Goal: Information Seeking & Learning: Learn about a topic

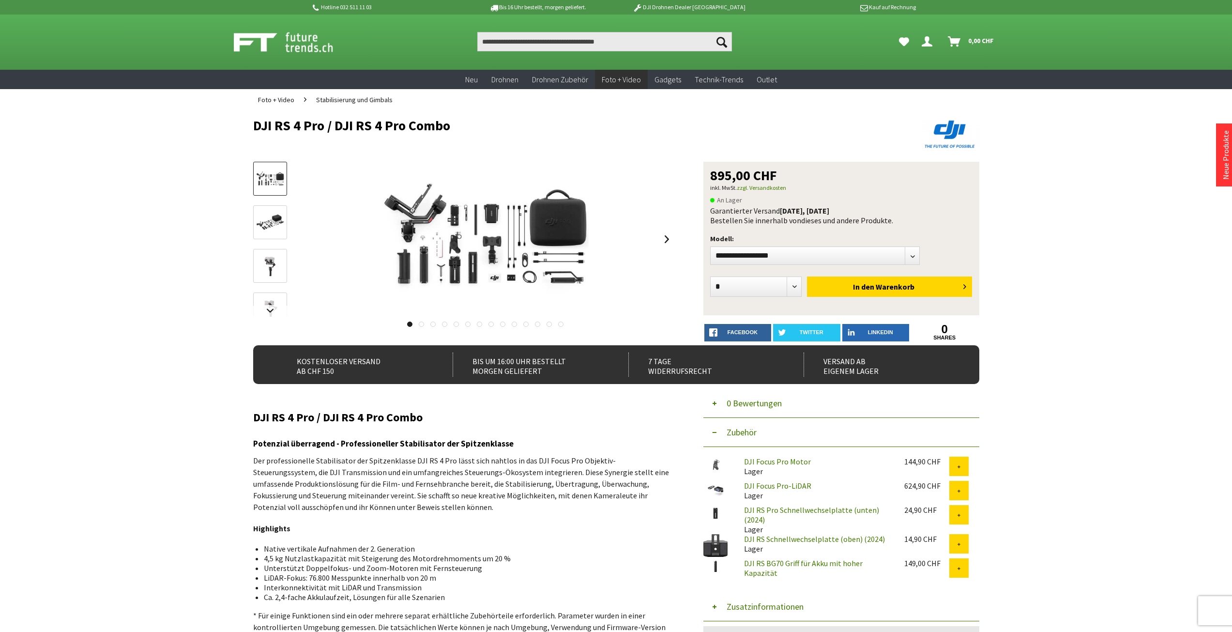
click at [454, 241] on img at bounding box center [485, 239] width 207 height 155
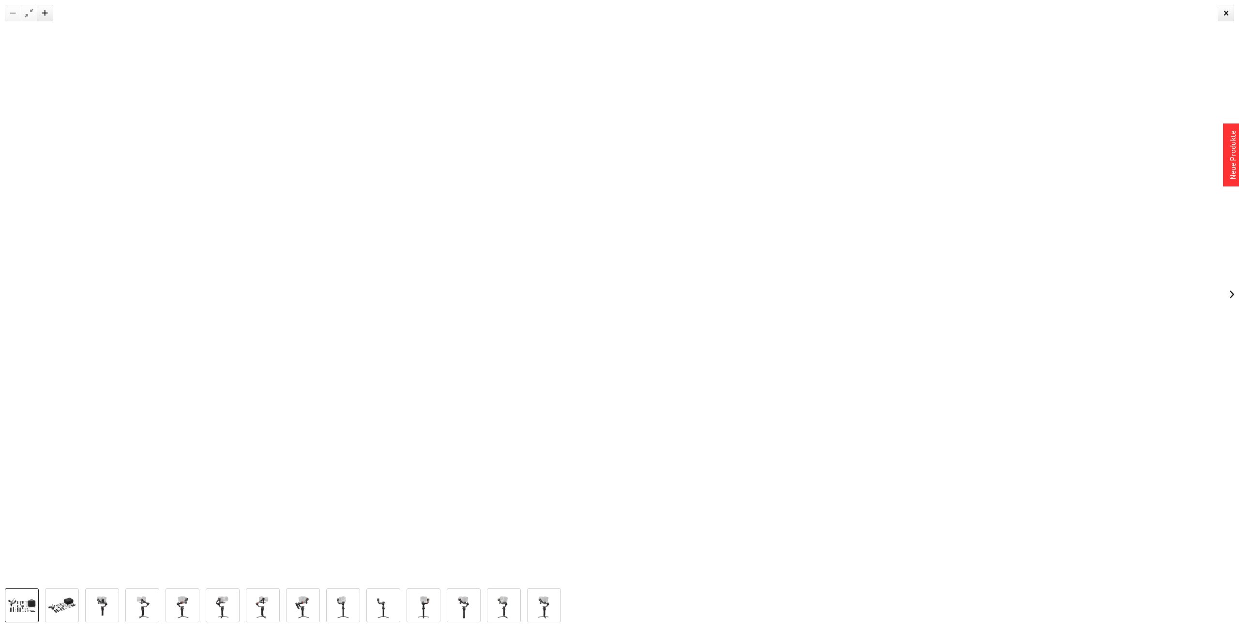
click at [69, 600] on img at bounding box center [62, 605] width 28 height 21
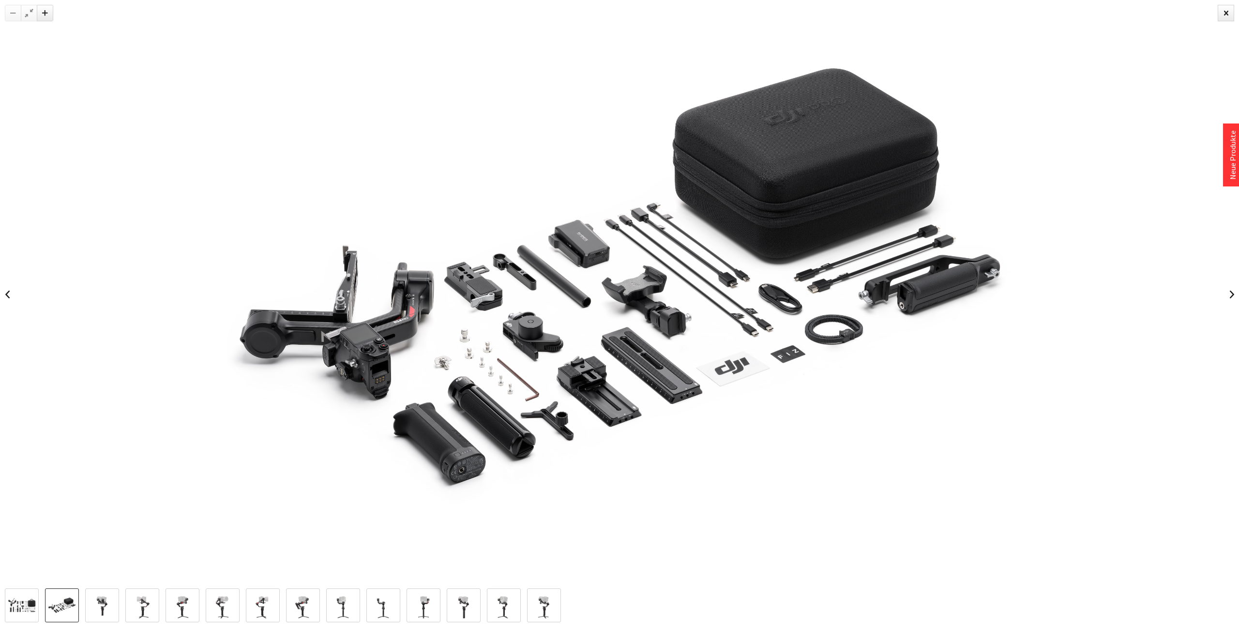
click at [105, 599] on img at bounding box center [102, 606] width 28 height 28
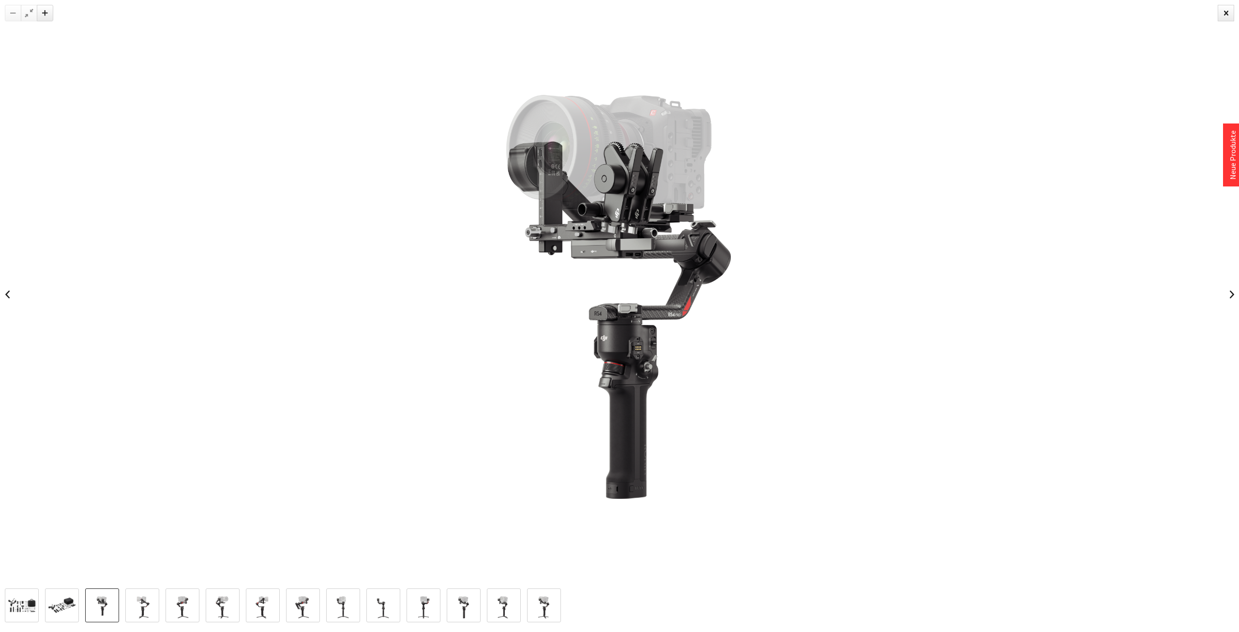
click at [147, 604] on img at bounding box center [142, 606] width 28 height 28
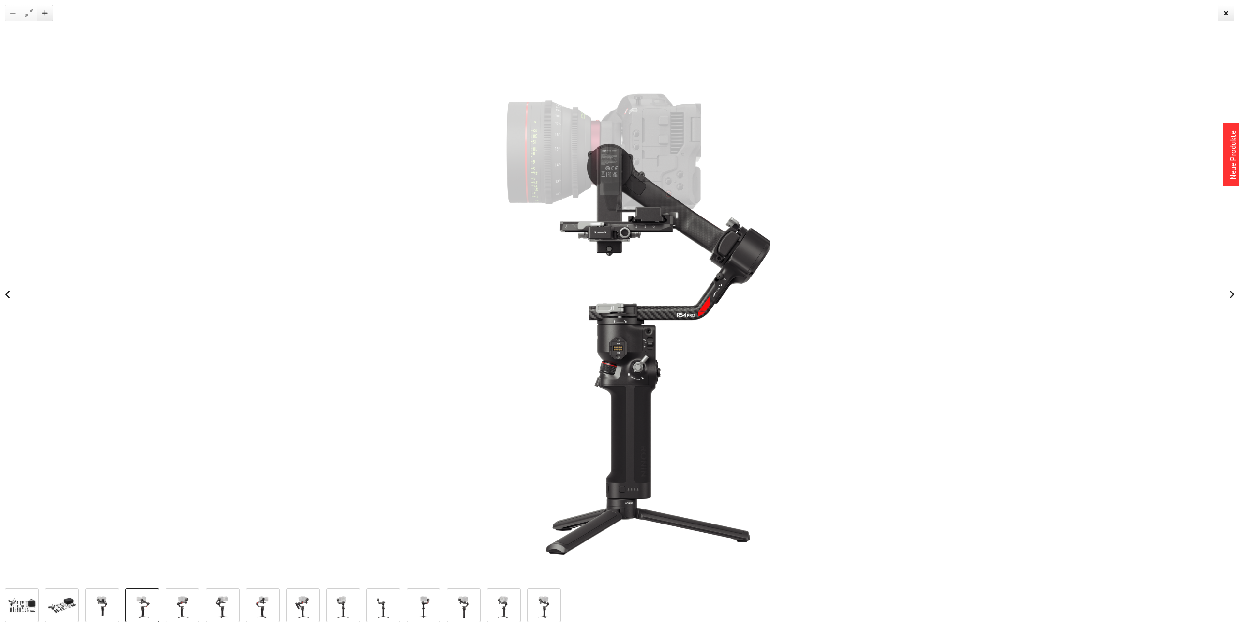
click at [166, 604] on link at bounding box center [183, 605] width 34 height 34
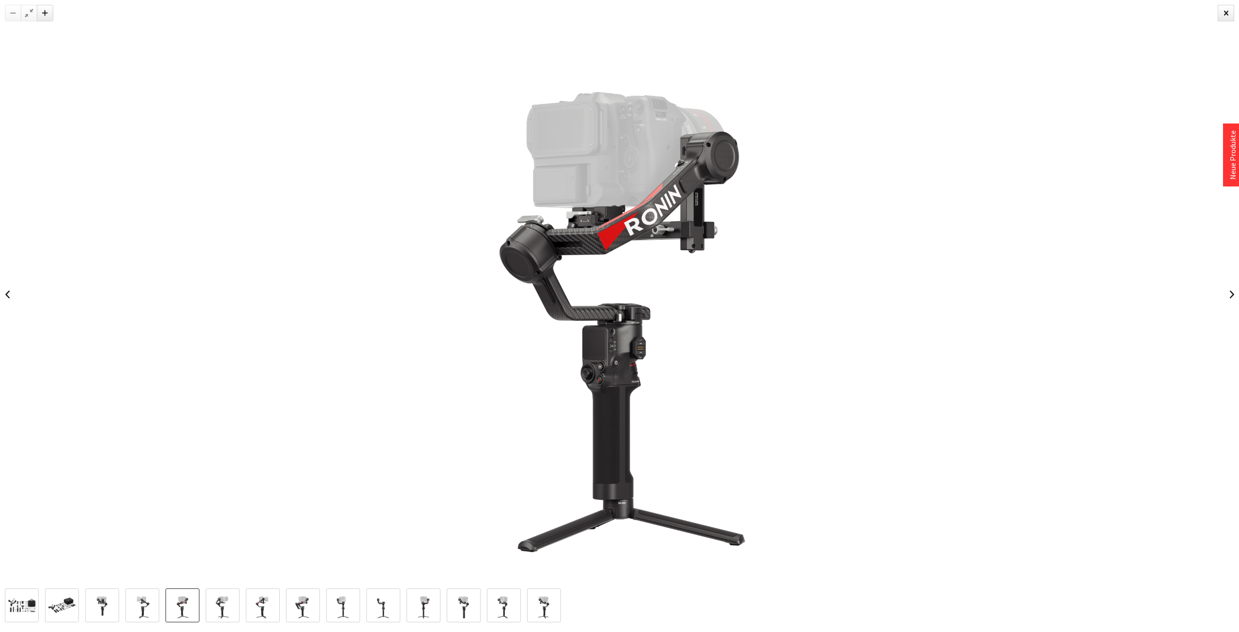
click at [228, 597] on img at bounding box center [223, 606] width 28 height 28
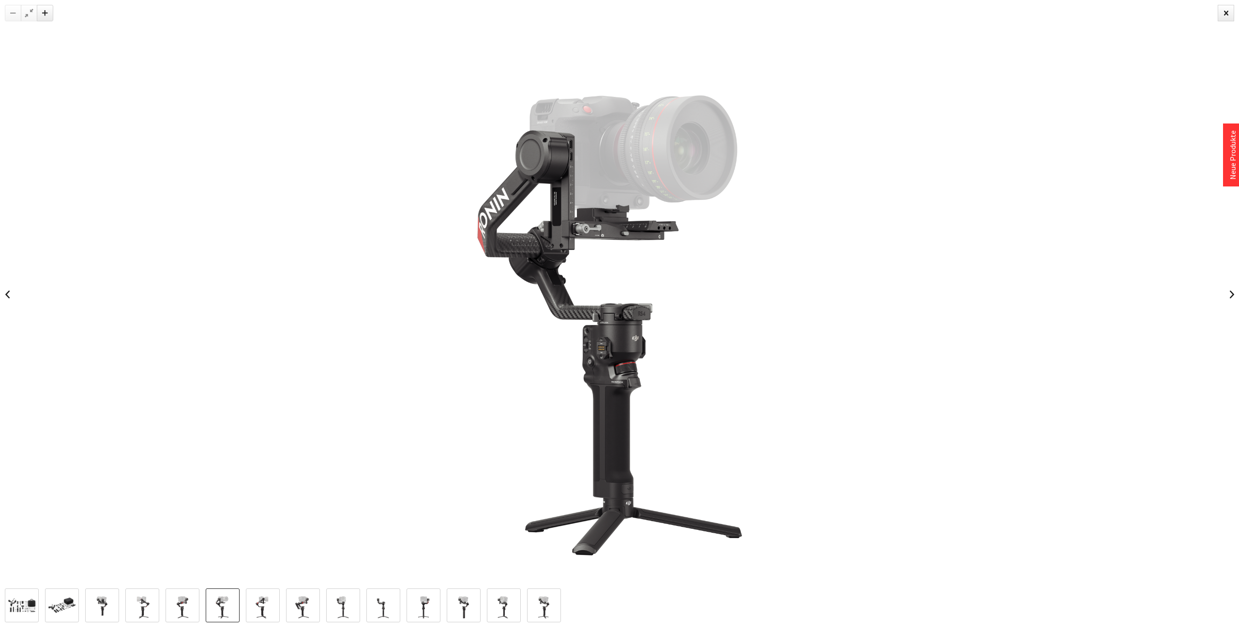
click at [251, 598] on img at bounding box center [263, 606] width 28 height 28
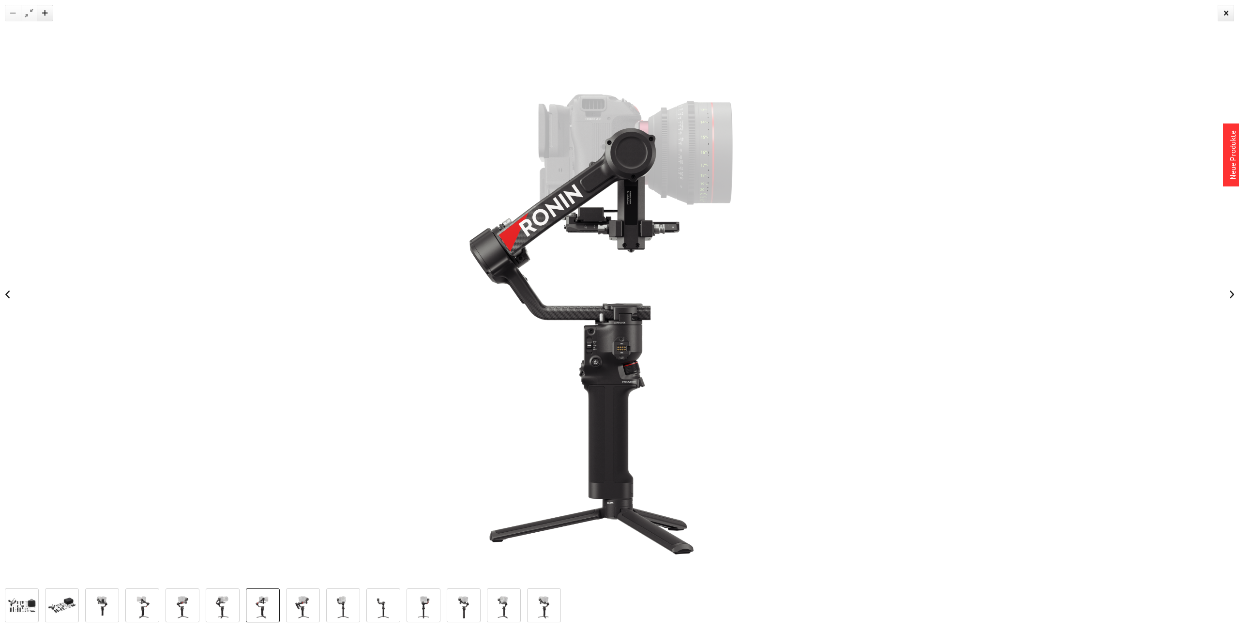
click at [303, 602] on img at bounding box center [303, 606] width 28 height 28
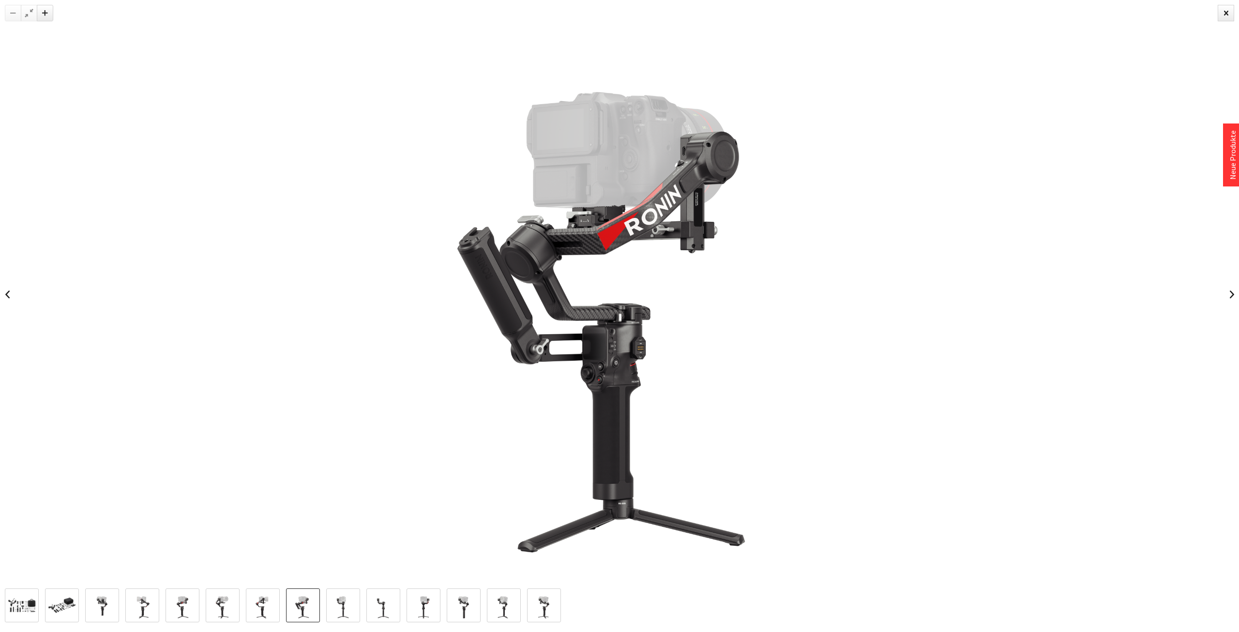
click at [344, 596] on img at bounding box center [343, 606] width 28 height 28
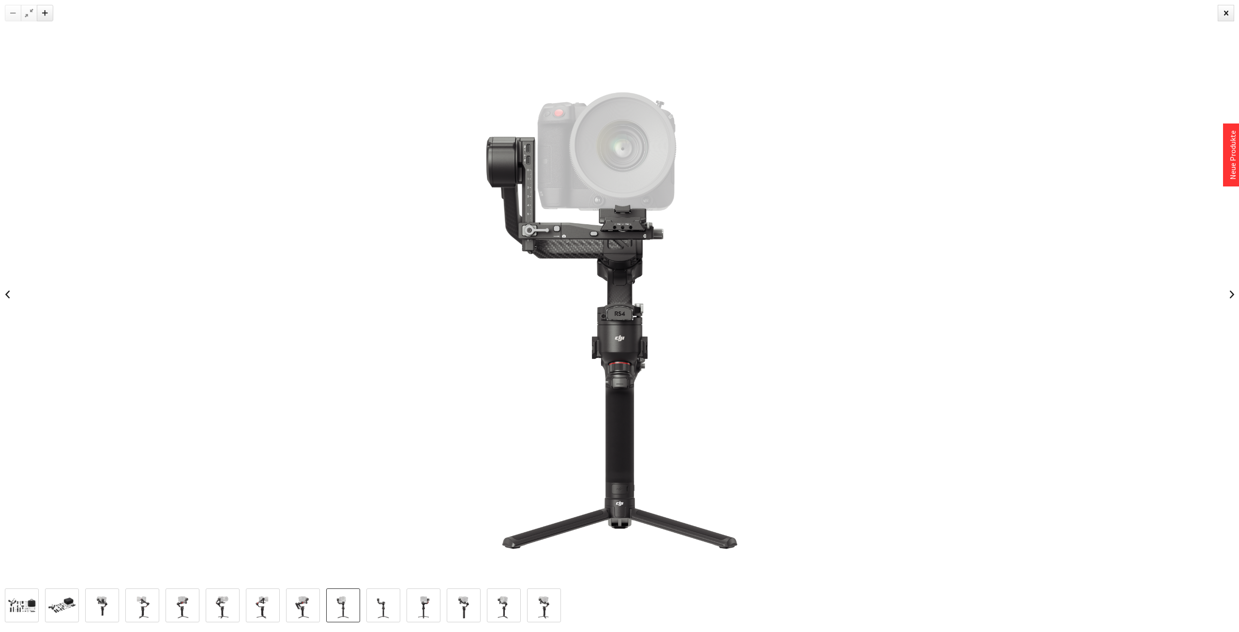
click at [387, 594] on img at bounding box center [383, 606] width 28 height 28
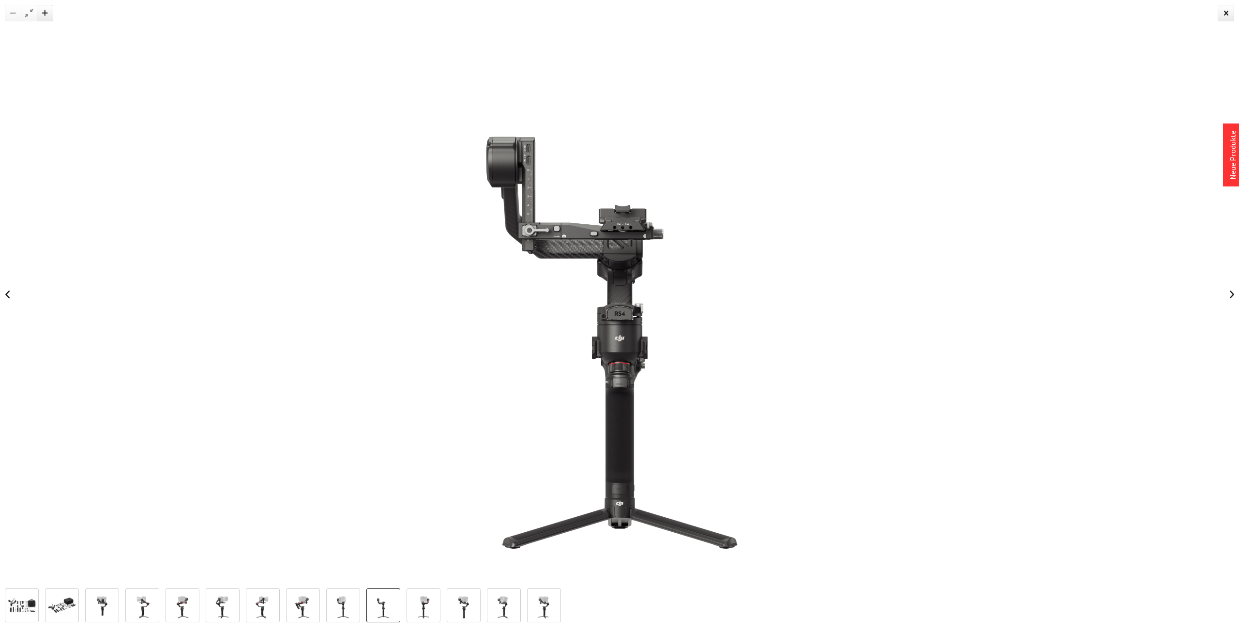
click at [433, 596] on img at bounding box center [424, 606] width 28 height 28
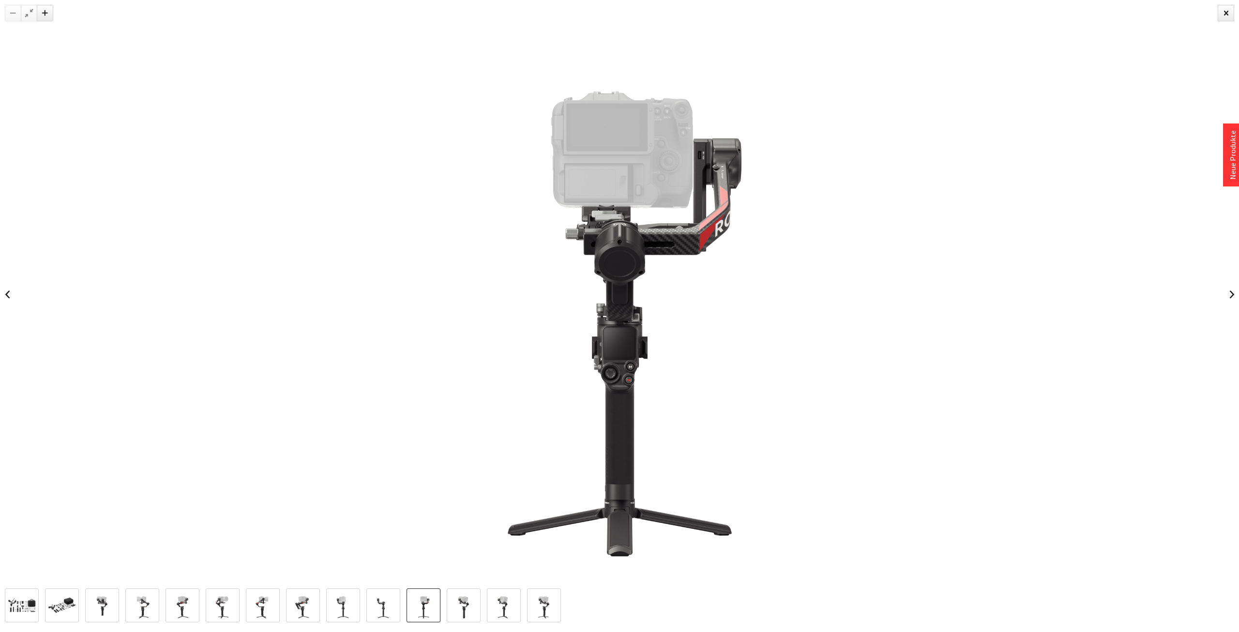
click at [464, 599] on img at bounding box center [464, 606] width 28 height 28
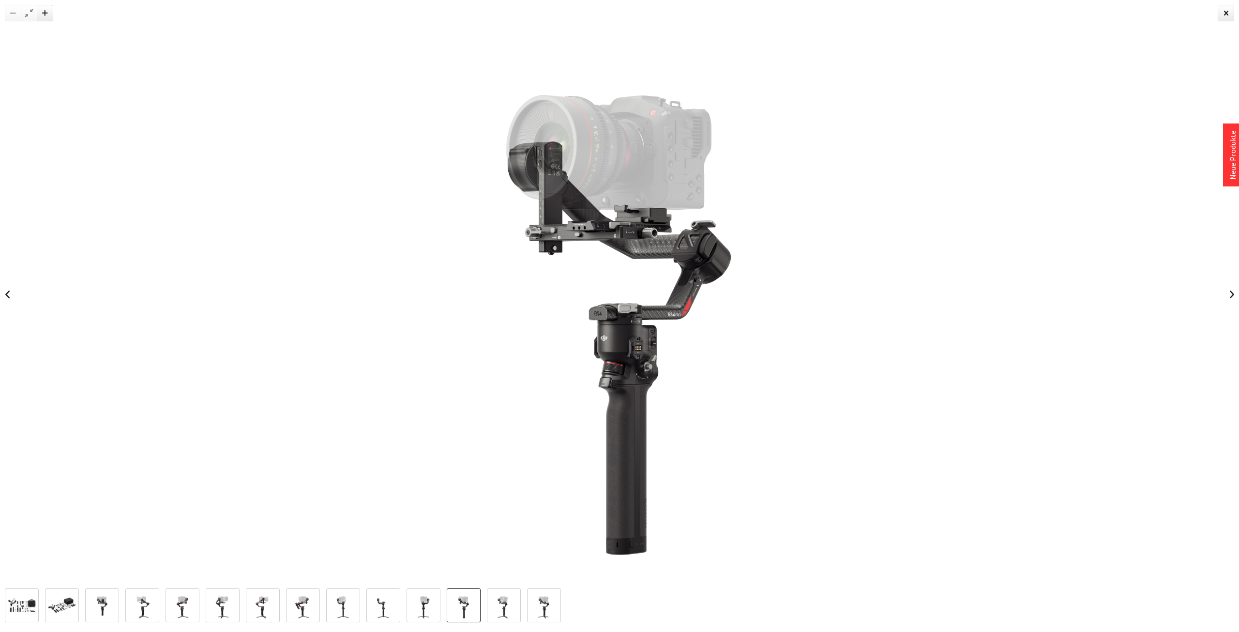
click at [507, 601] on img at bounding box center [504, 606] width 28 height 28
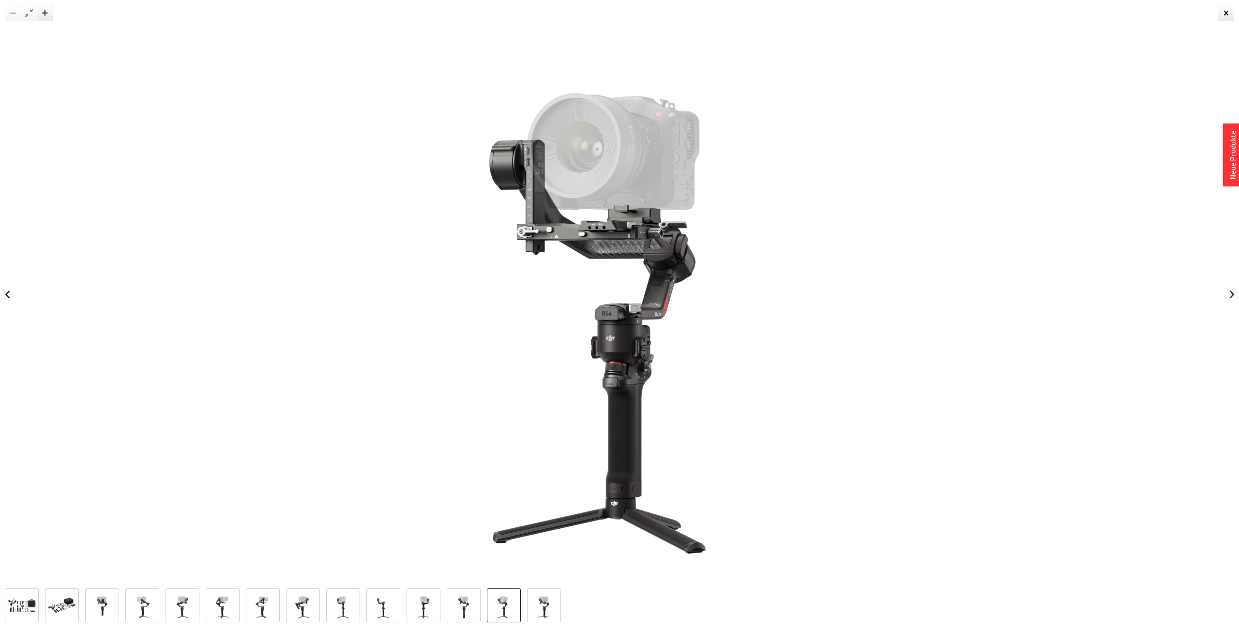
click at [543, 601] on img at bounding box center [544, 606] width 28 height 28
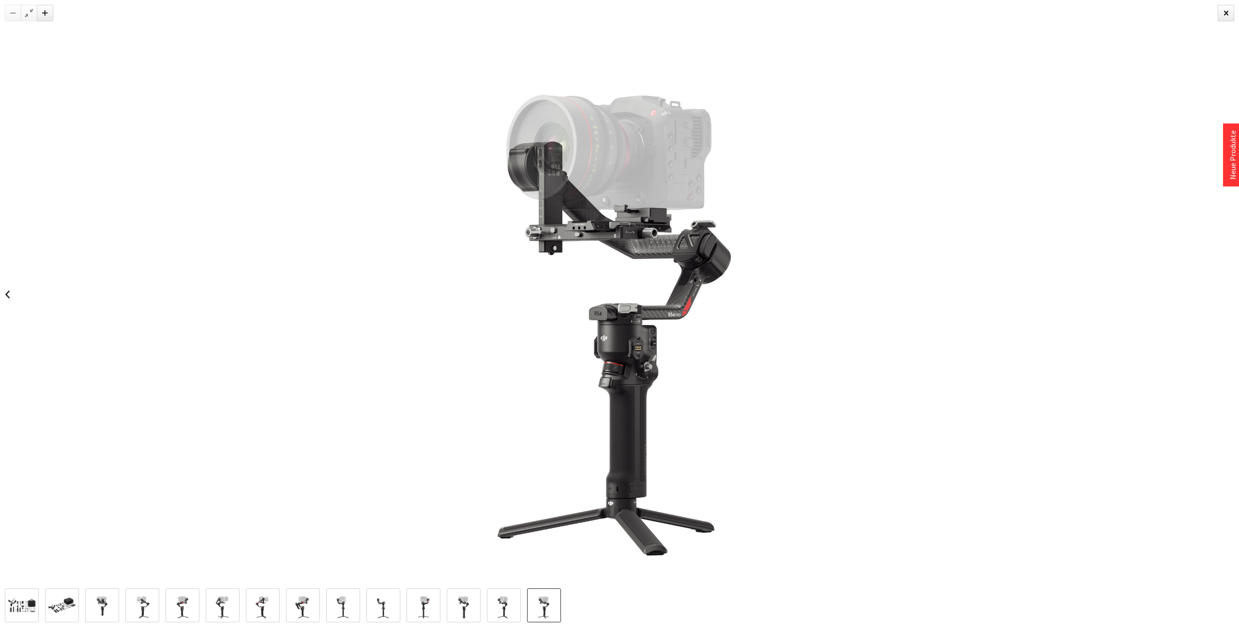
click at [384, 595] on img at bounding box center [383, 606] width 28 height 28
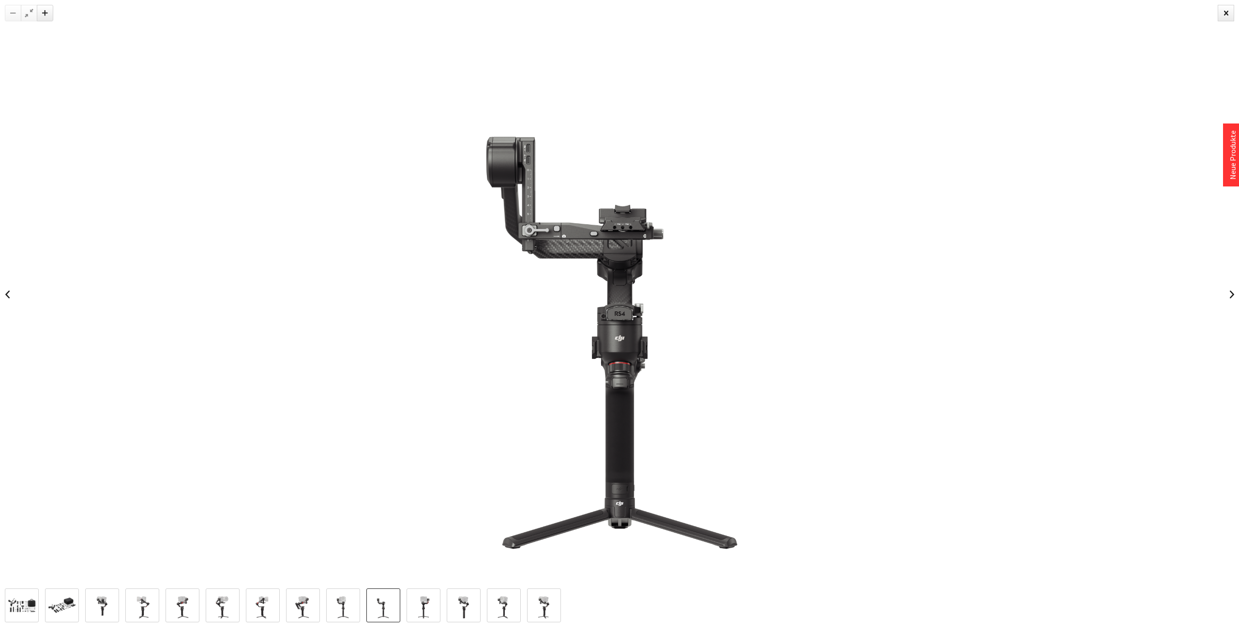
click at [428, 601] on img at bounding box center [424, 606] width 28 height 28
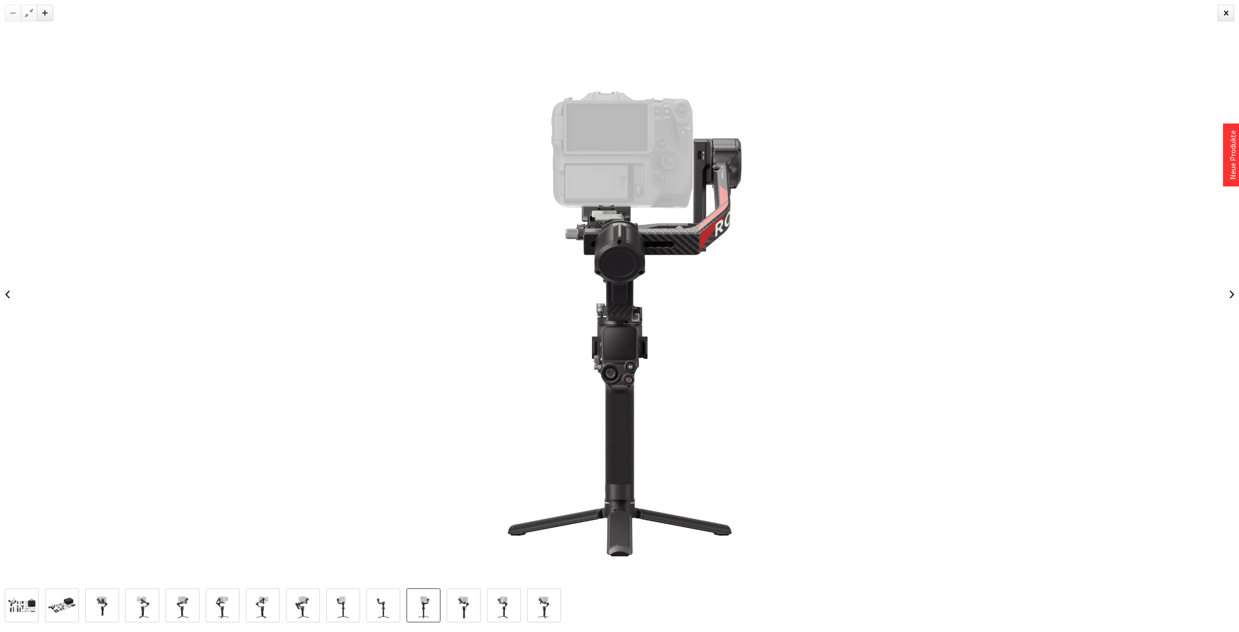
click at [313, 612] on img at bounding box center [303, 606] width 28 height 28
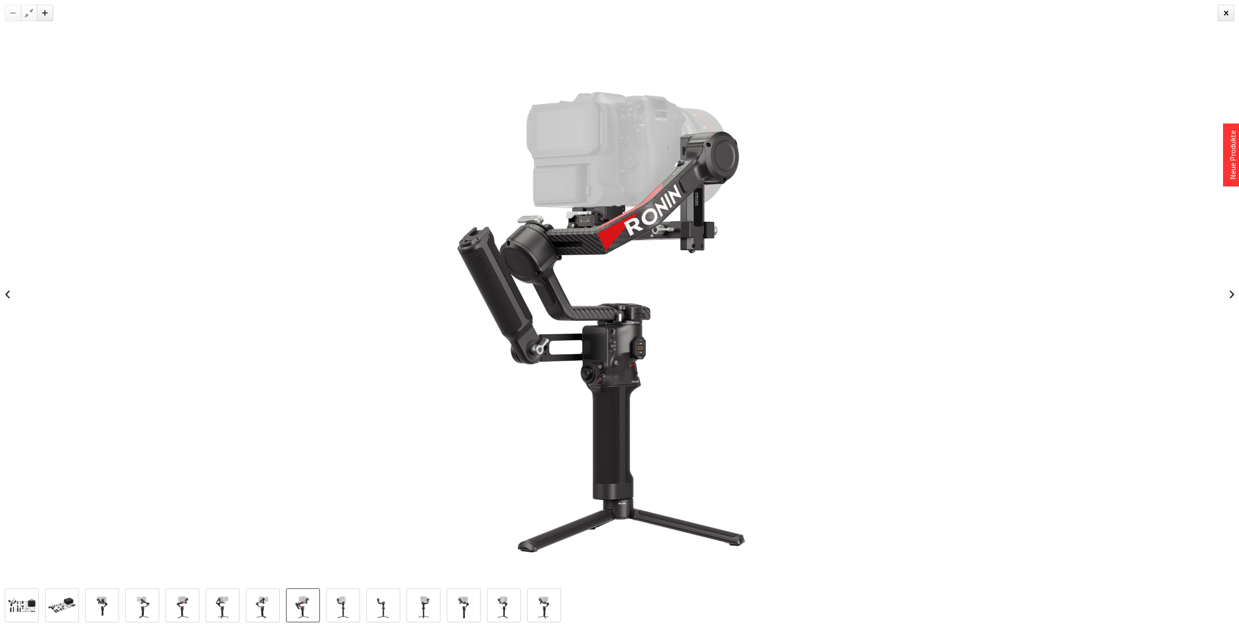
click at [245, 612] on div at bounding box center [285, 605] width 561 height 34
click at [225, 609] on img at bounding box center [223, 606] width 28 height 28
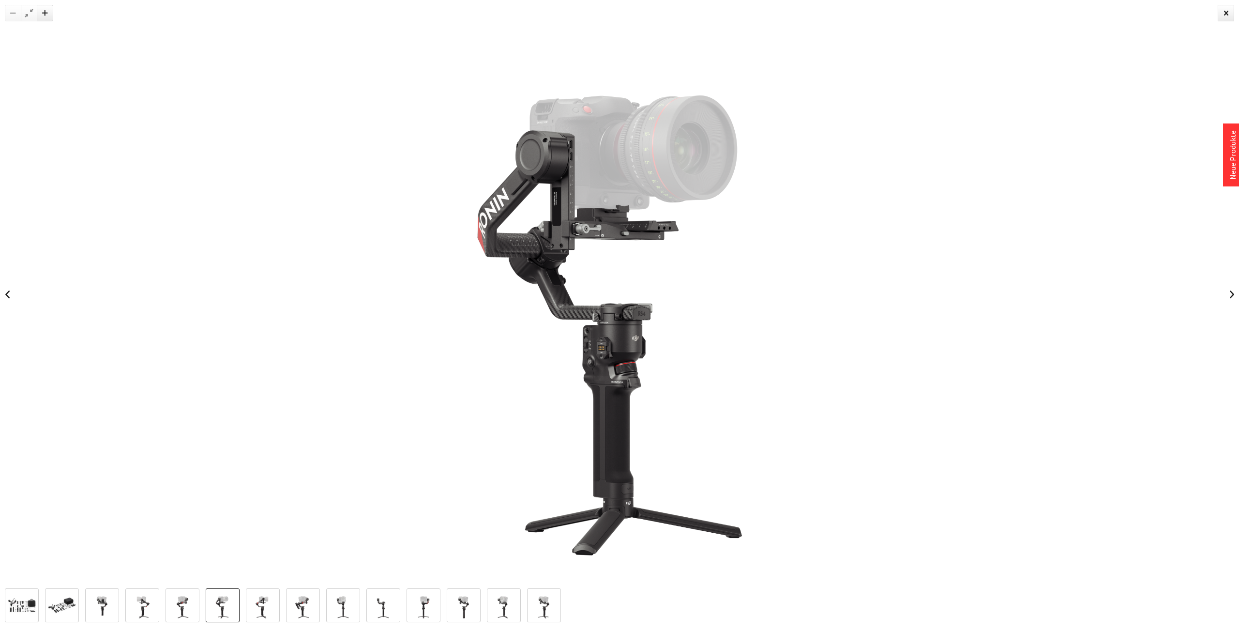
click at [182, 606] on img at bounding box center [182, 606] width 28 height 28
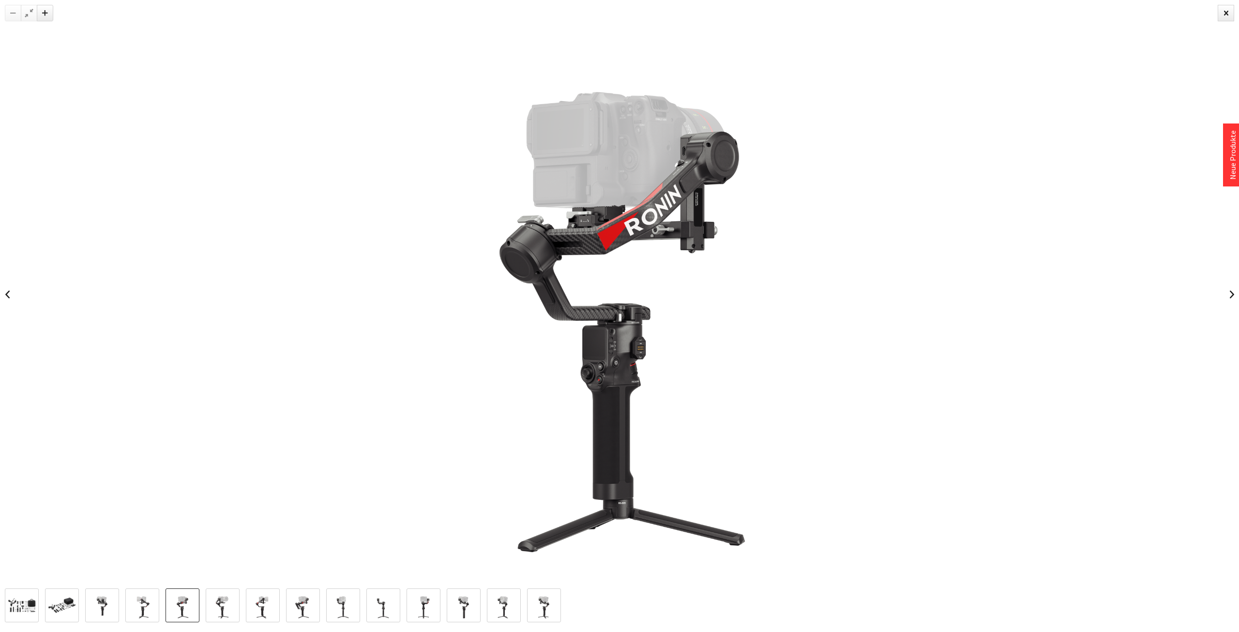
click at [136, 615] on img at bounding box center [142, 606] width 28 height 28
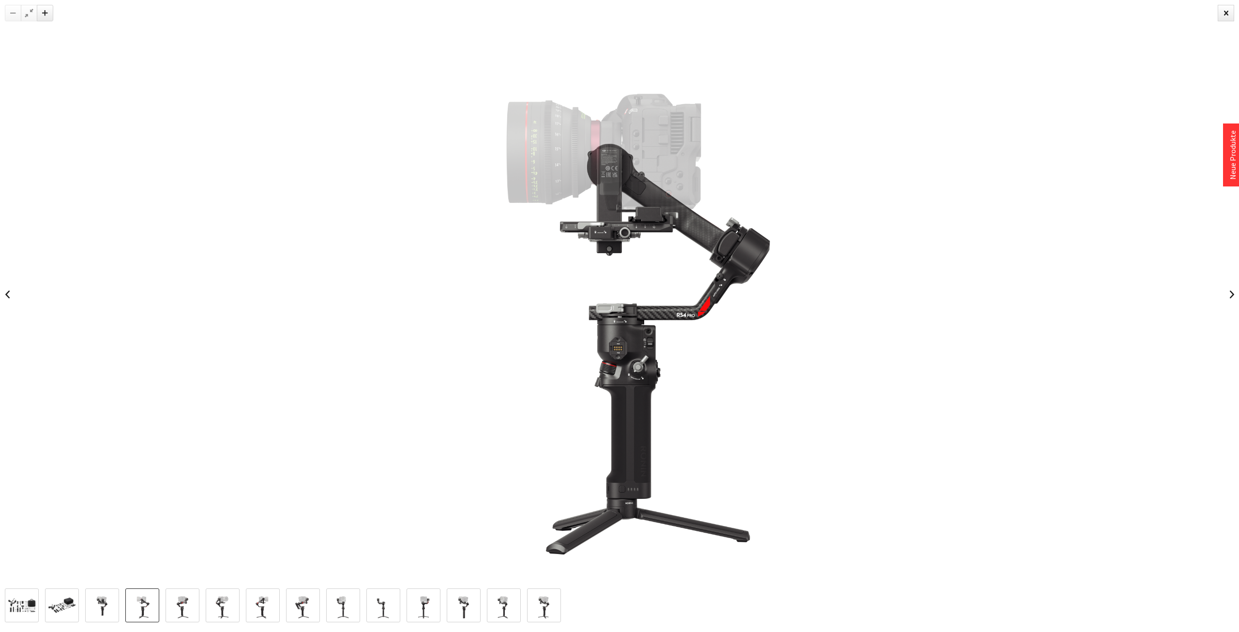
click at [107, 607] on img at bounding box center [102, 606] width 28 height 28
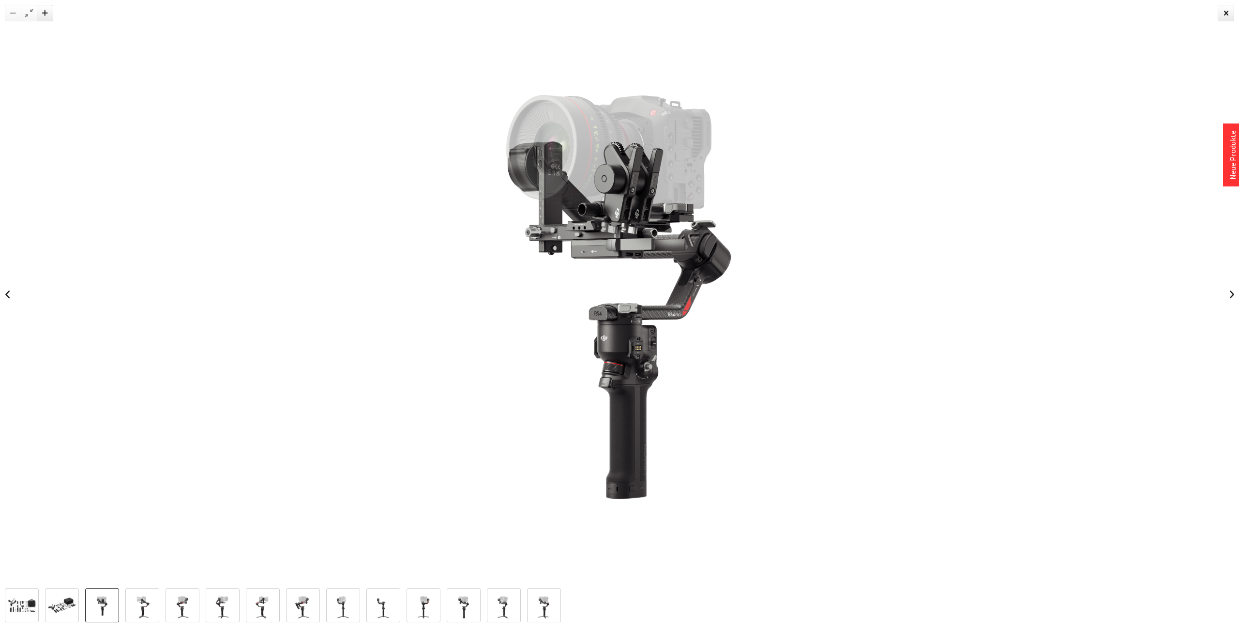
click at [42, 603] on div at bounding box center [285, 605] width 561 height 34
click at [4, 602] on div at bounding box center [619, 610] width 1239 height 44
click at [12, 596] on img at bounding box center [22, 605] width 28 height 21
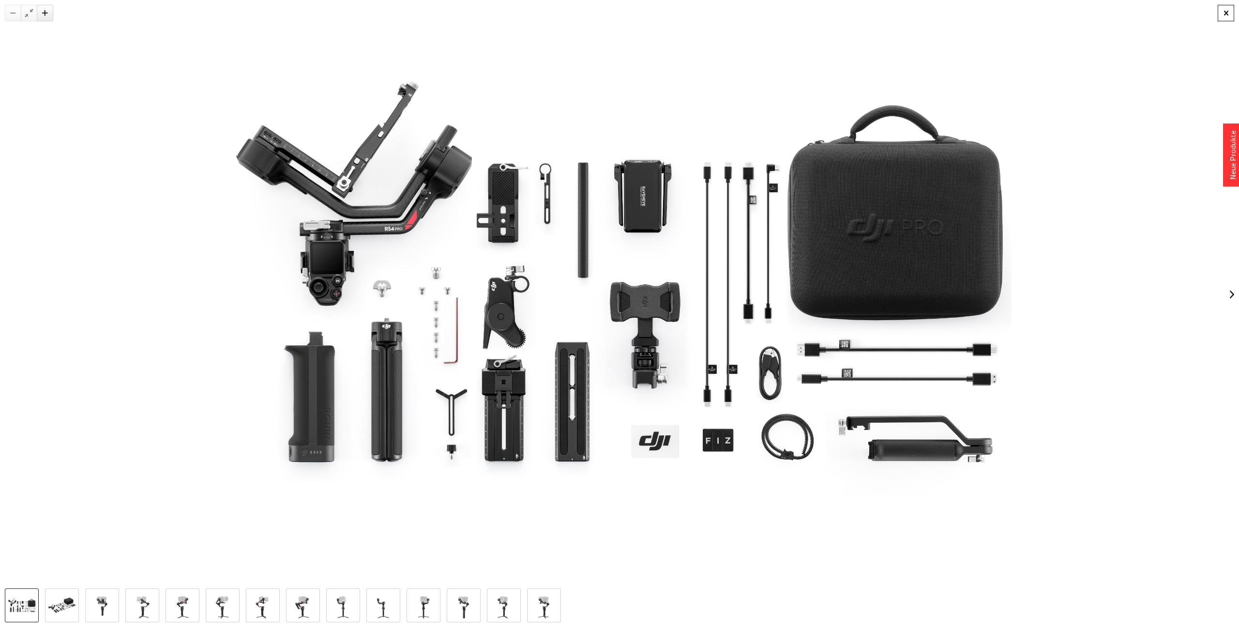
click at [1231, 7] on div at bounding box center [1226, 13] width 16 height 16
